Goal: Information Seeking & Learning: Learn about a topic

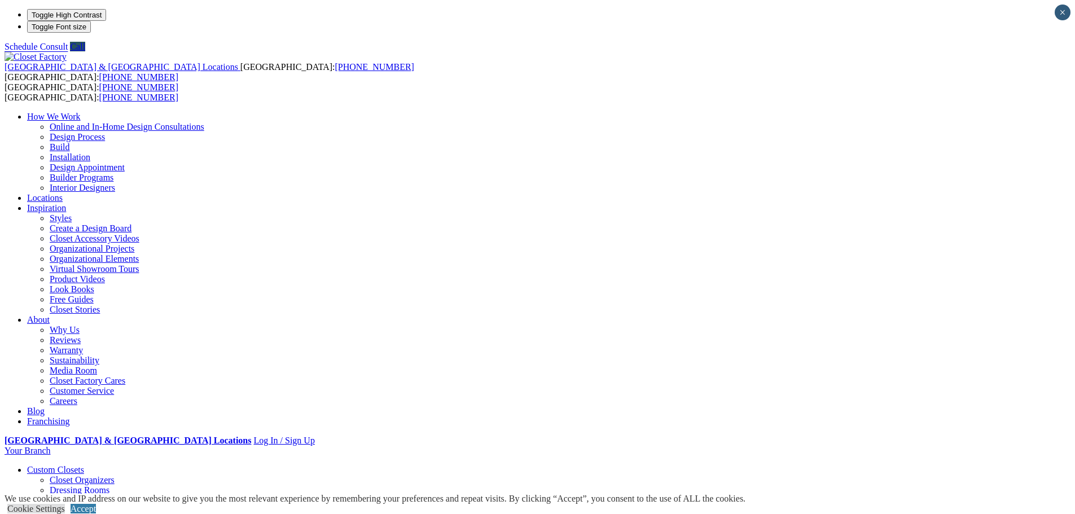
click at [109, 485] on link "Dressing Rooms" at bounding box center [80, 490] width 60 height 10
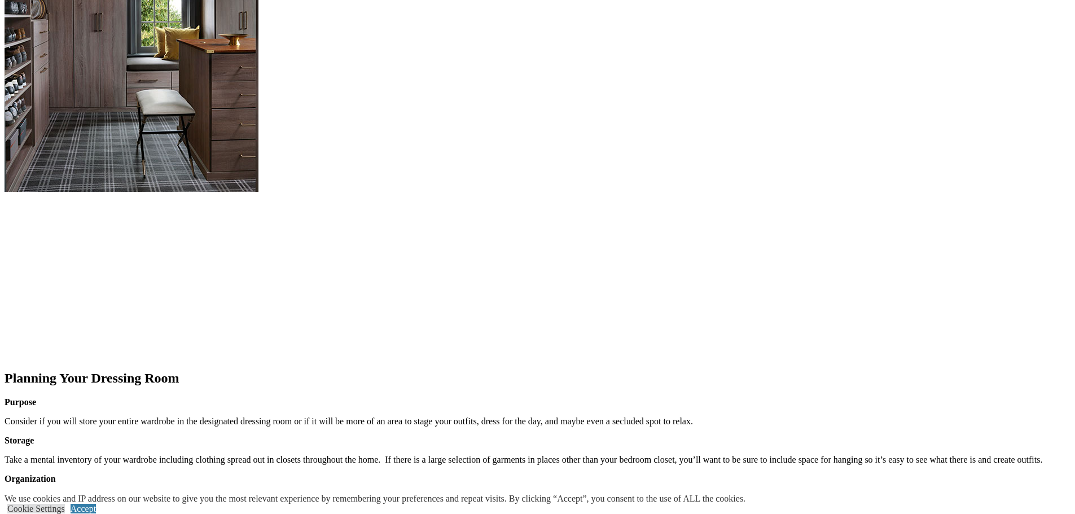
scroll to position [1185, 0]
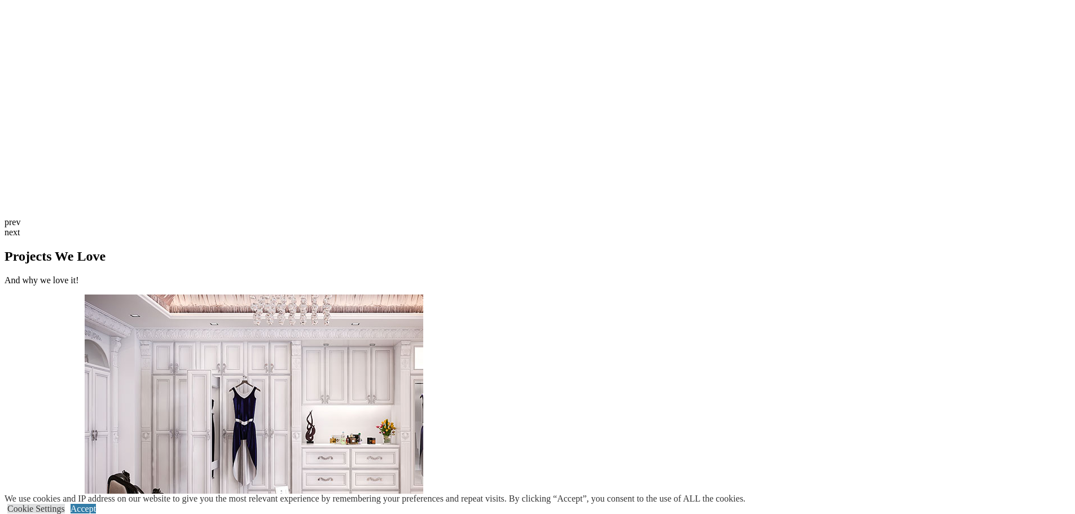
scroll to position [2708, 0]
